Goal: Complete application form

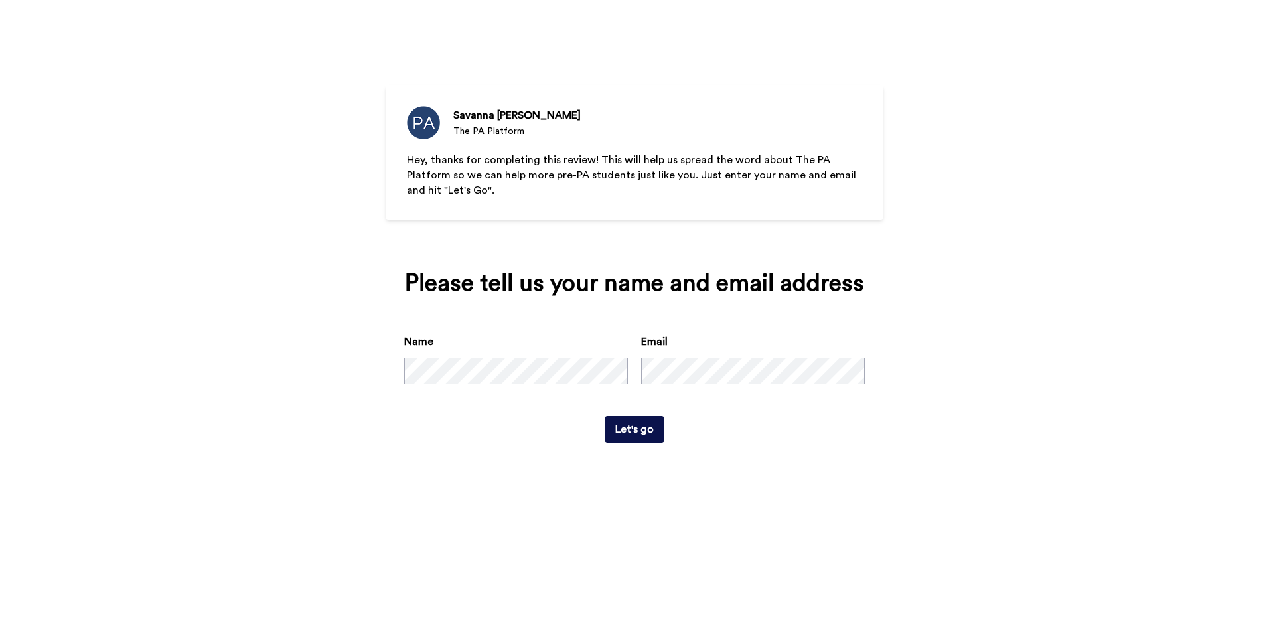
click at [638, 431] on button "Let's go" at bounding box center [634, 429] width 60 height 27
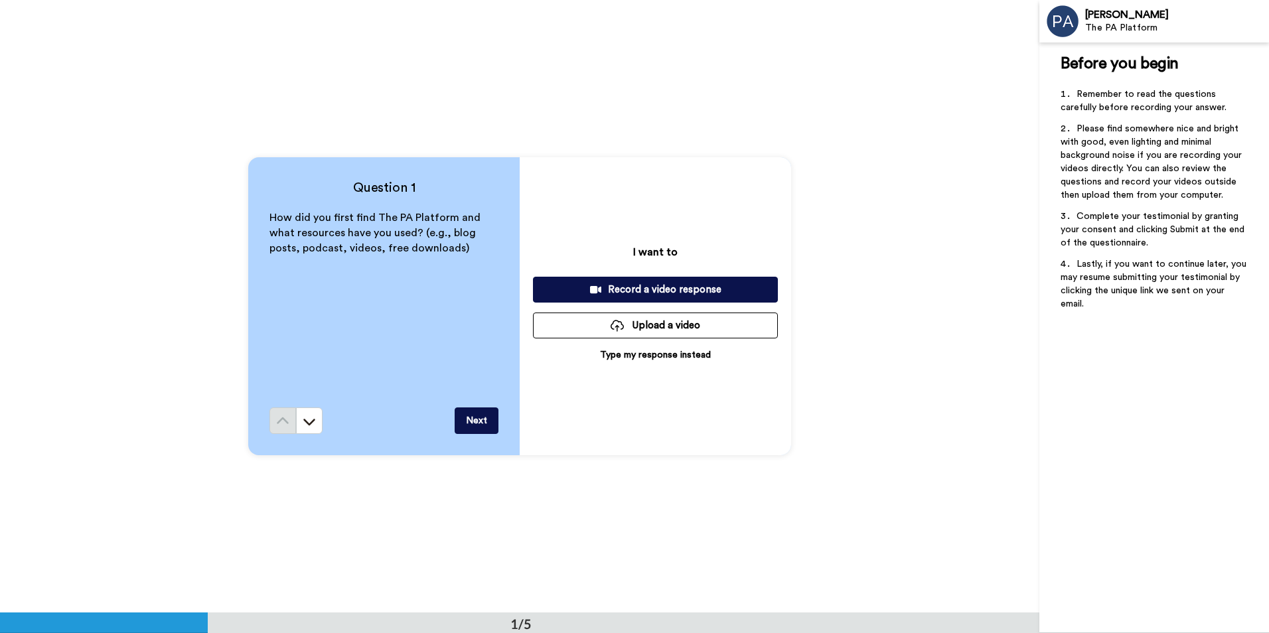
click at [663, 355] on p "Type my response instead" at bounding box center [655, 354] width 111 height 13
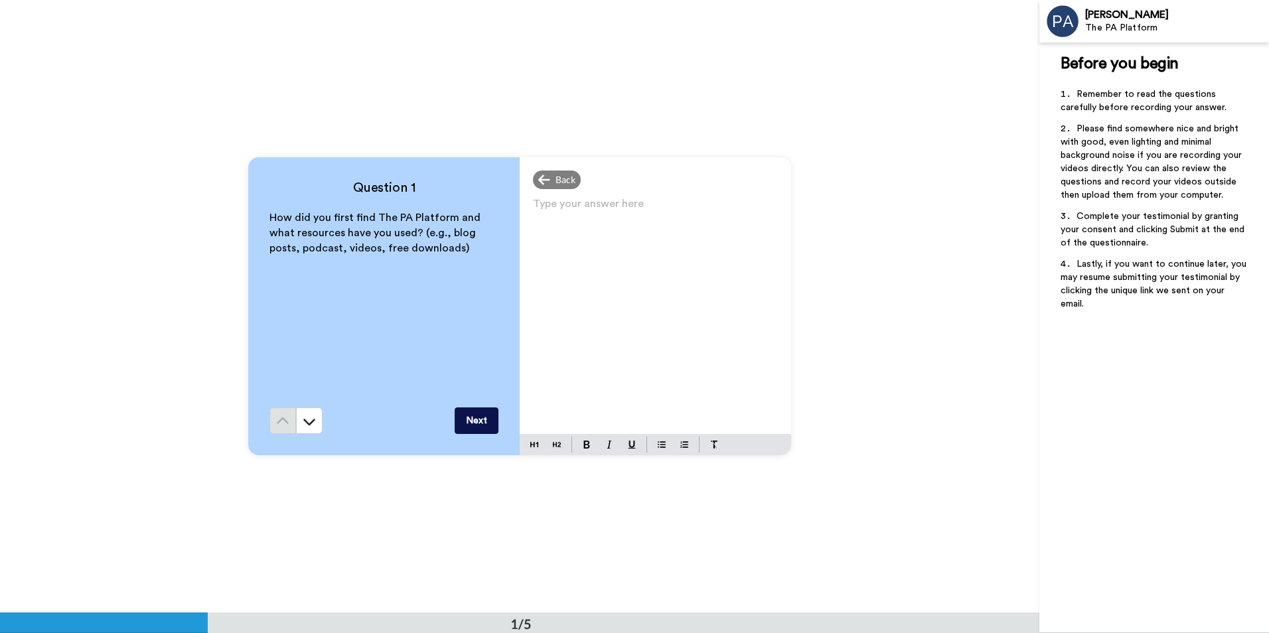
click at [593, 220] on div "Type your answer here ﻿" at bounding box center [655, 314] width 271 height 240
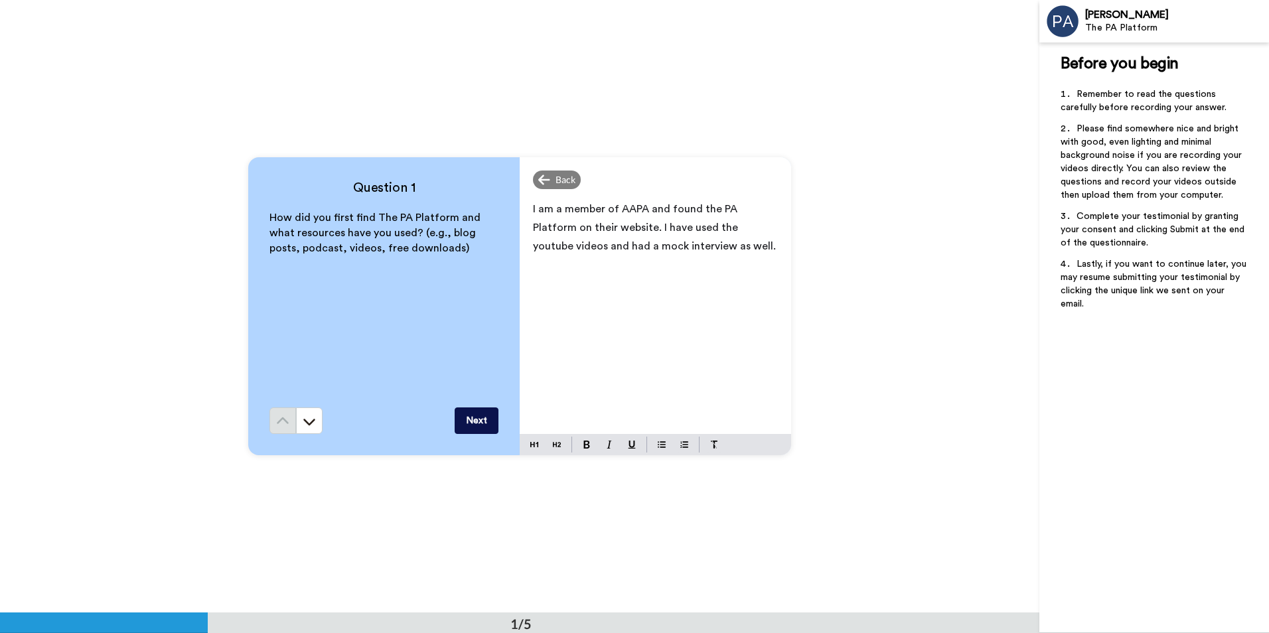
click at [494, 418] on button "Next" at bounding box center [477, 420] width 44 height 27
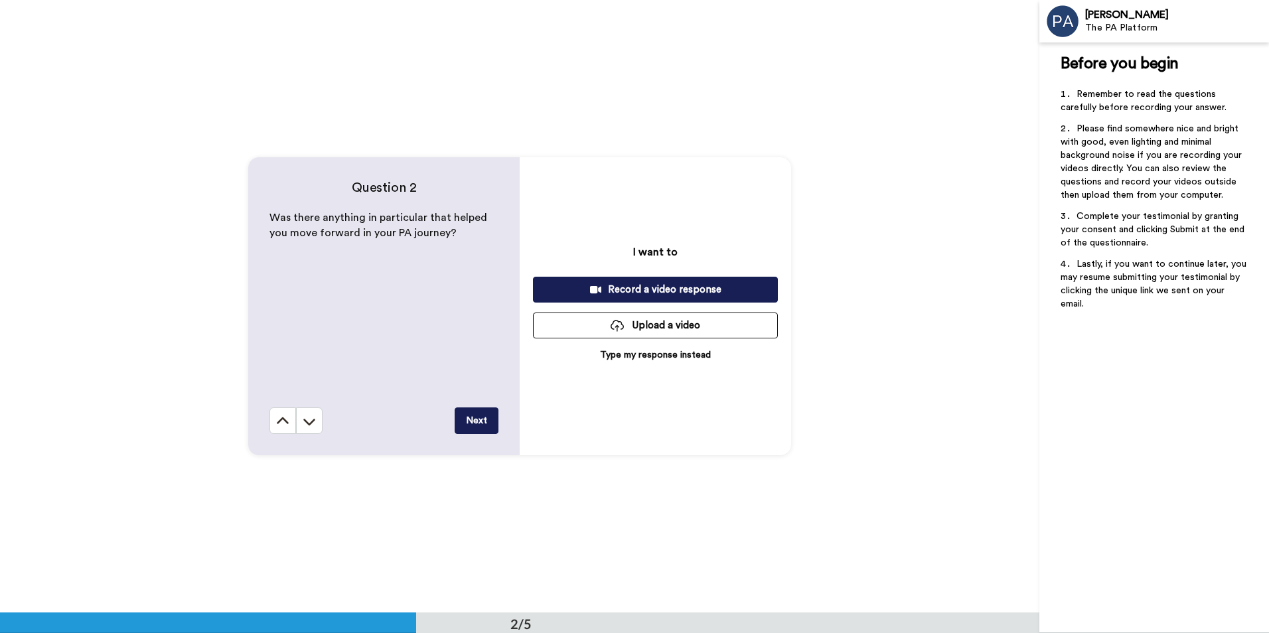
scroll to position [613, 0]
click at [683, 354] on p "Type my response instead" at bounding box center [655, 354] width 111 height 13
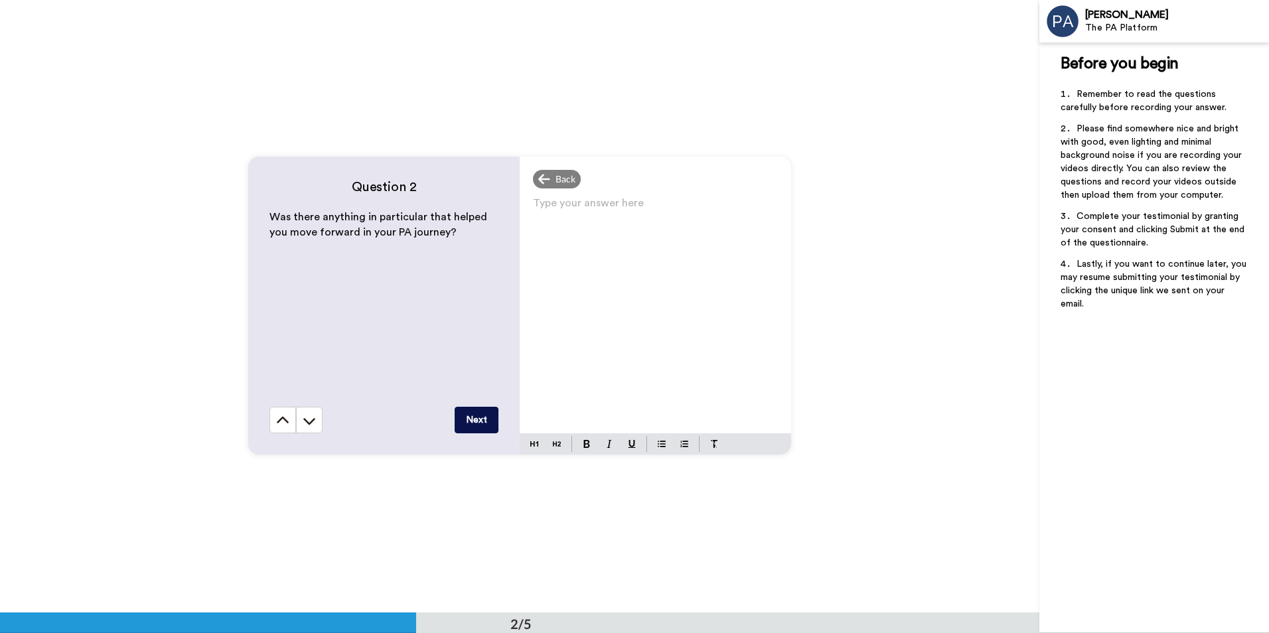
click at [580, 216] on p "Type your answer here ﻿" at bounding box center [655, 208] width 245 height 19
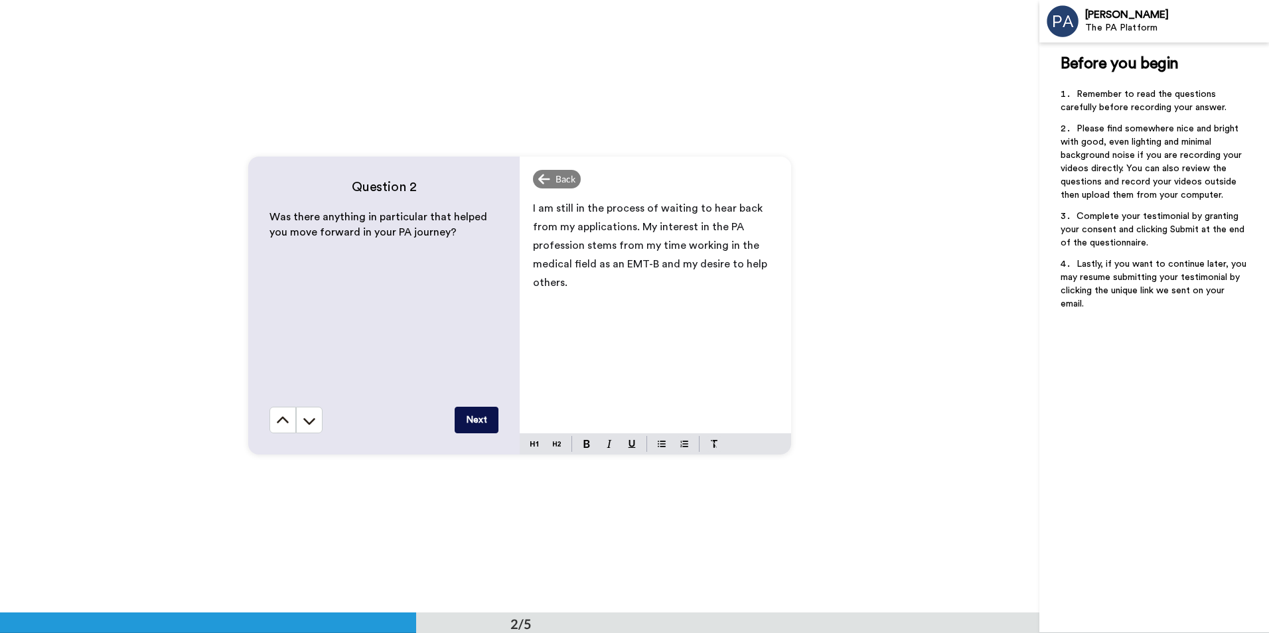
click at [482, 412] on button "Next" at bounding box center [477, 420] width 44 height 27
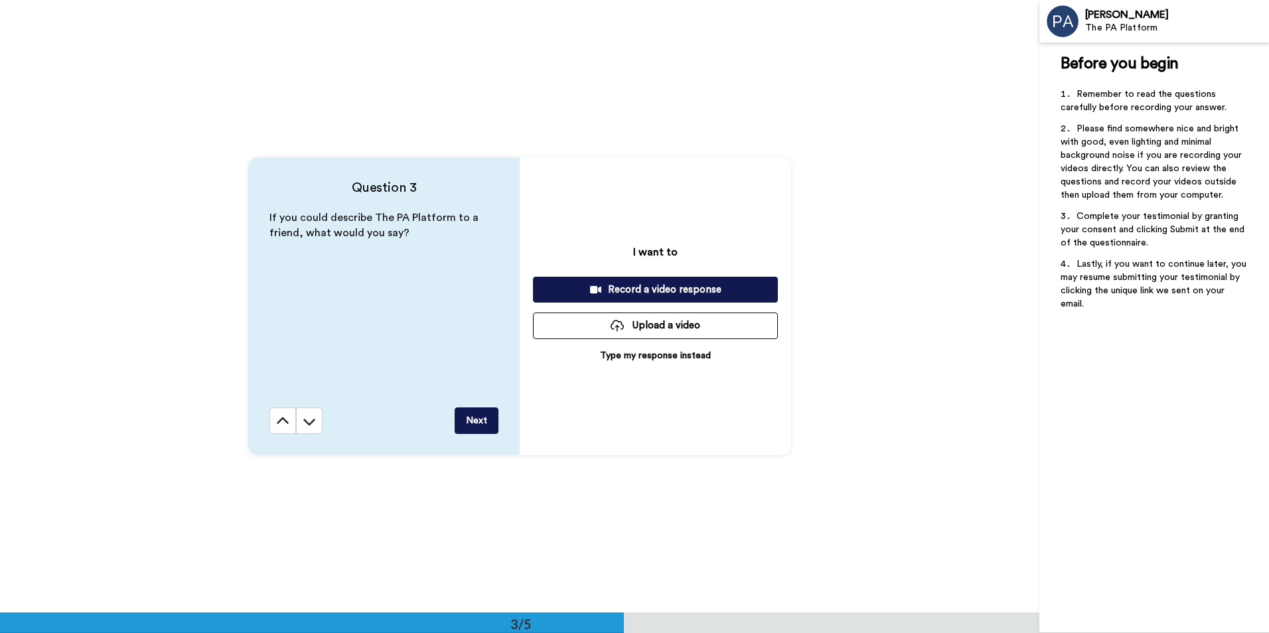
scroll to position [1226, 0]
click at [615, 360] on p "Type my response instead" at bounding box center [655, 354] width 111 height 13
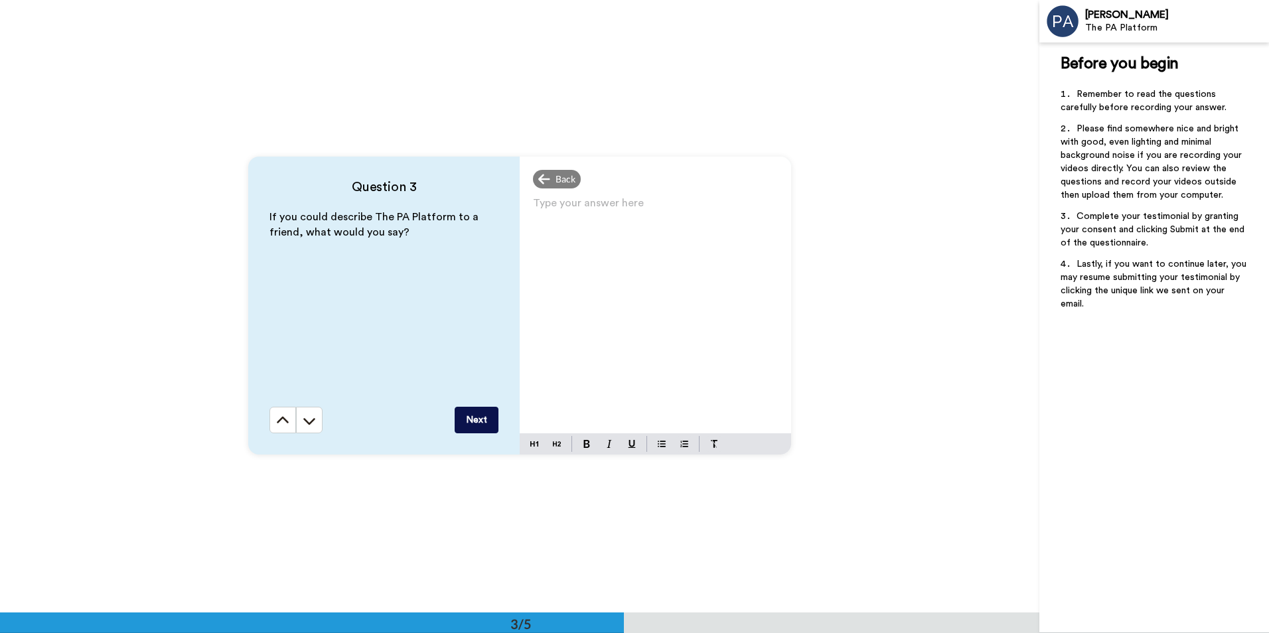
click at [596, 226] on div "Type your answer here ﻿" at bounding box center [655, 314] width 271 height 240
click at [596, 226] on div at bounding box center [655, 314] width 271 height 240
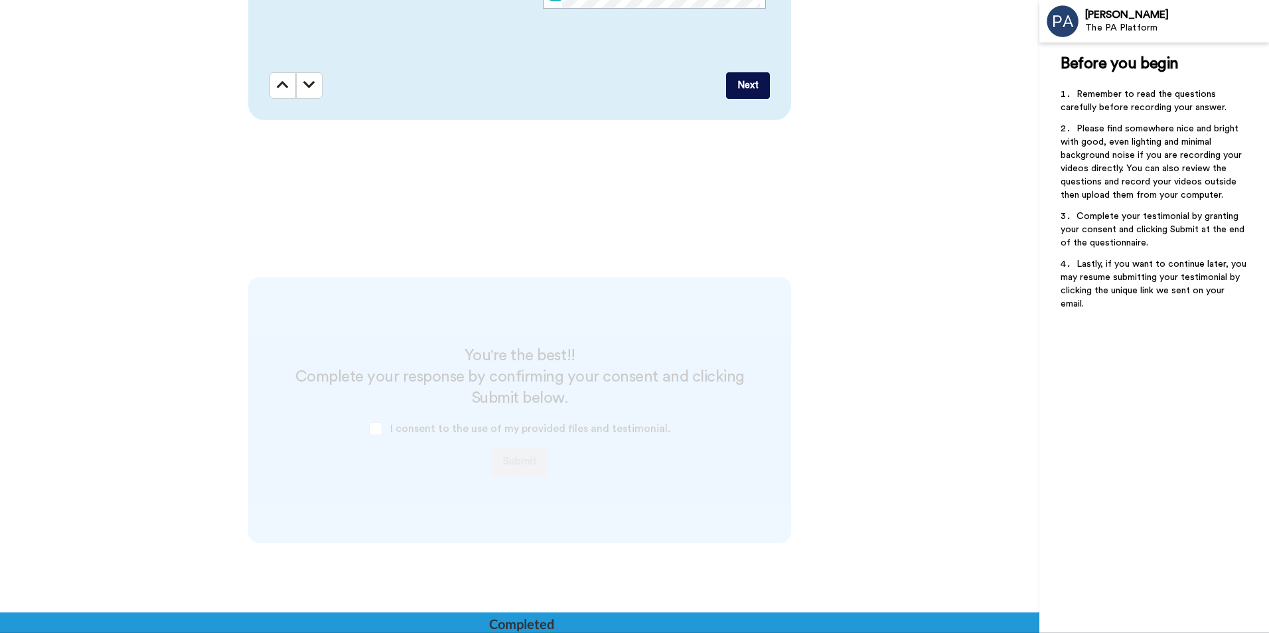
scroll to position [2450, 0]
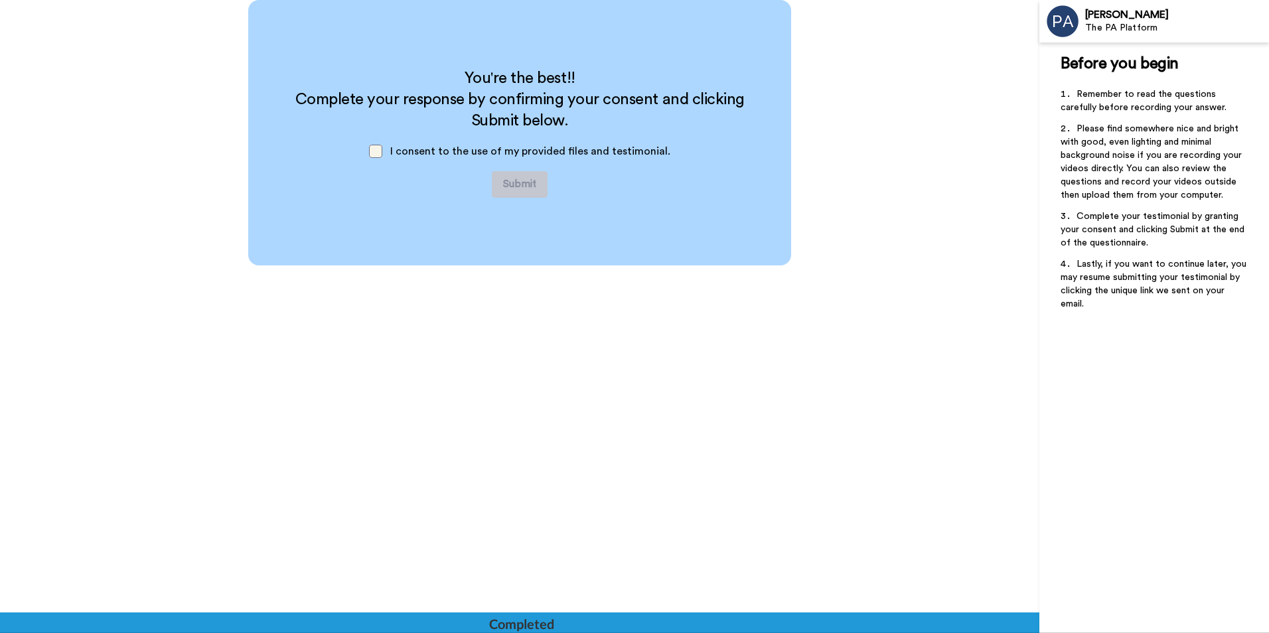
click at [375, 150] on span at bounding box center [375, 151] width 13 height 13
click at [531, 178] on button "Submit" at bounding box center [520, 184] width 56 height 27
